Goal: Information Seeking & Learning: Learn about a topic

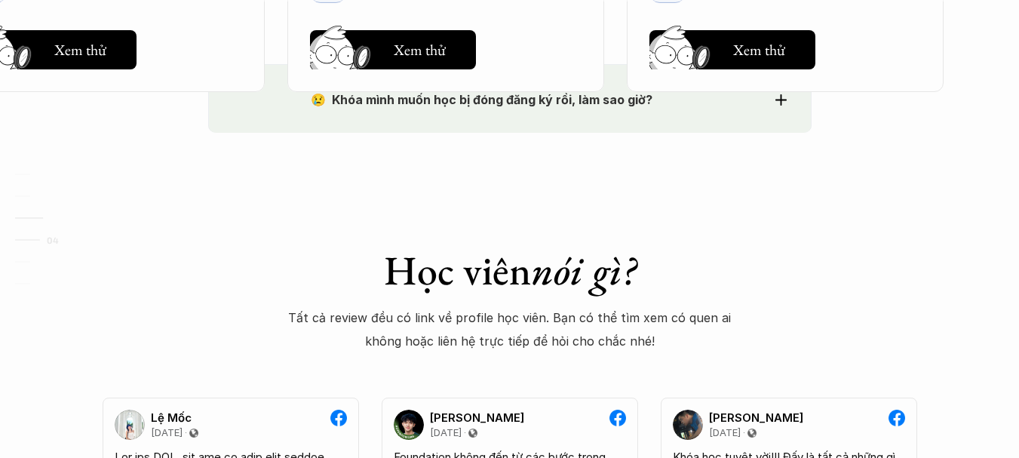
scroll to position [2616, 0]
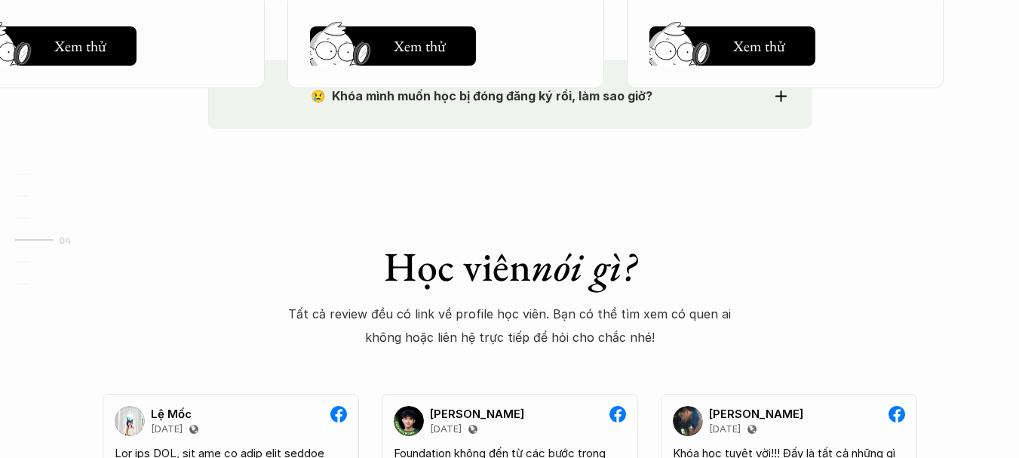
click at [366, 261] on h1 "Học viên nói gì?" at bounding box center [510, 266] width 444 height 49
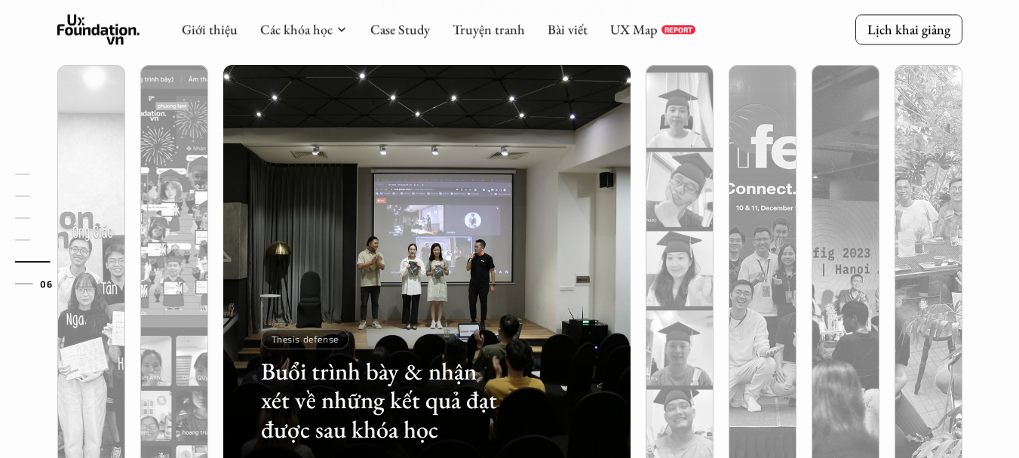
scroll to position [4124, 0]
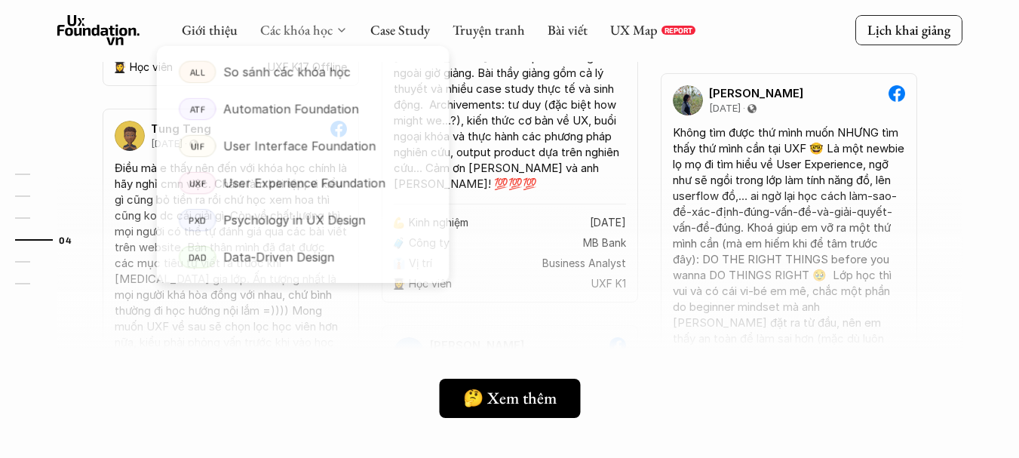
click at [318, 23] on link "Các khóa học" at bounding box center [296, 29] width 72 height 17
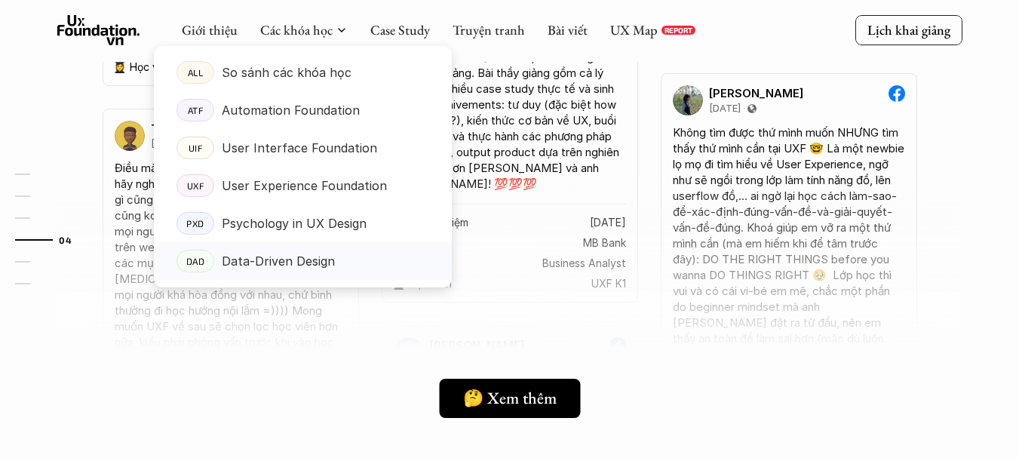
click at [322, 260] on p "Data-Driven Design" at bounding box center [278, 261] width 113 height 23
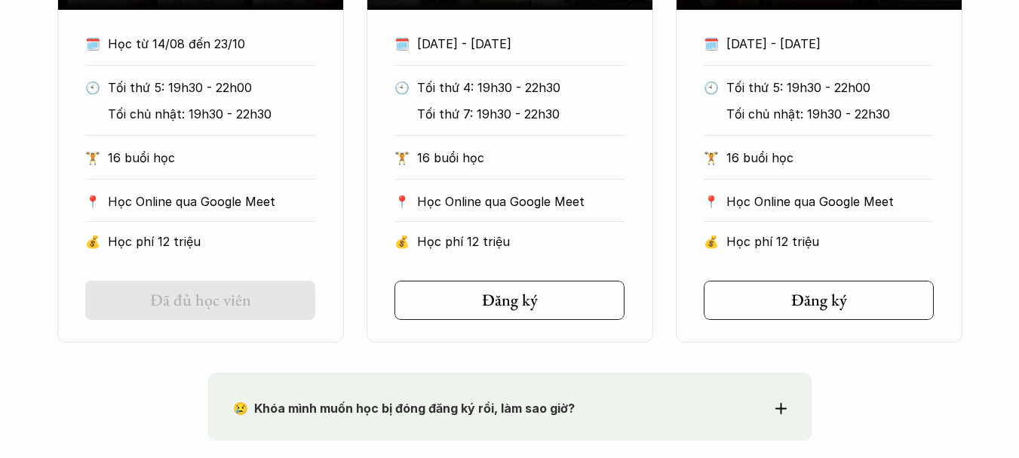
scroll to position [1107, 0]
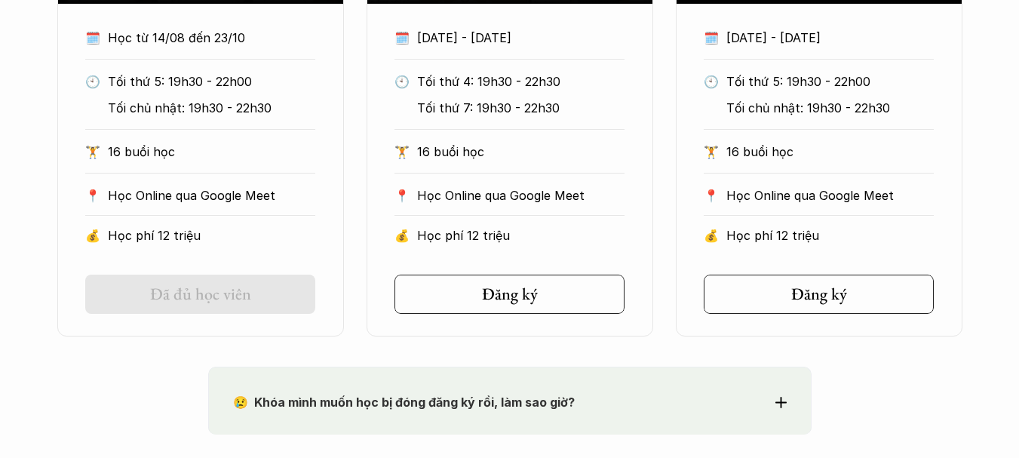
drag, startPoint x: 398, startPoint y: 316, endPoint x: 486, endPoint y: 390, distance: 115.1
click at [398, 316] on section "Onl Khóa DAD Online Tháng 10/2025 🗓️ [DATE] - [DATE] 🕙 Tối thứ 4: 19h30 - 22h30…" at bounding box center [510, 56] width 287 height 559
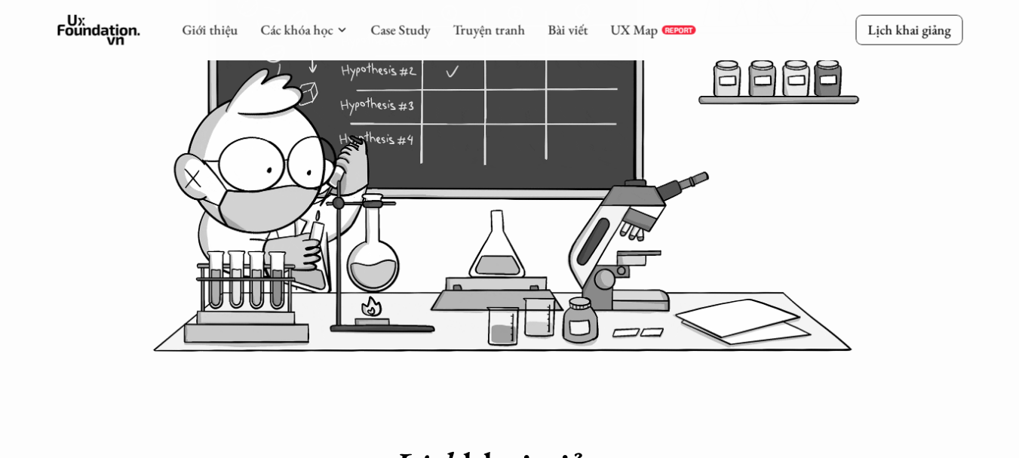
scroll to position [402, 0]
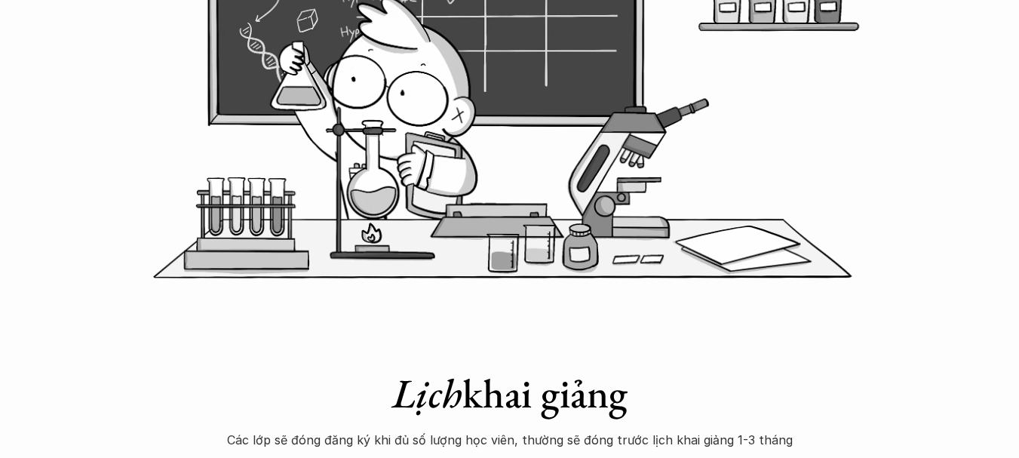
click at [471, 331] on div "Lịch khai giảng Các lớp sẽ đóng đăng ký khi đủ số lượng học viên, thường sẽ đón…" at bounding box center [510, 380] width 604 height 143
